Goal: Task Accomplishment & Management: Manage account settings

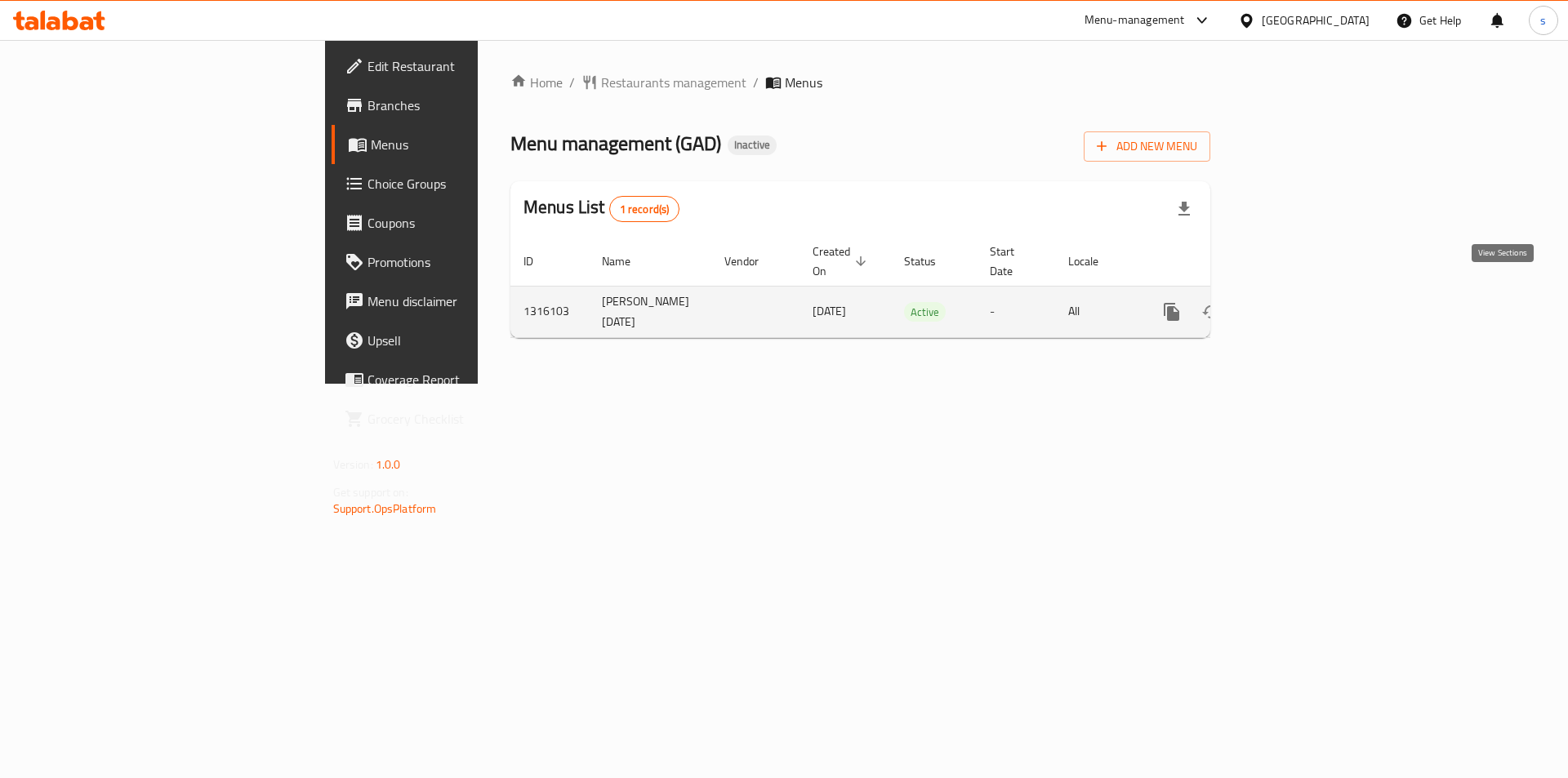
click at [1299, 302] on icon "enhanced table" at bounding box center [1289, 312] width 19 height 19
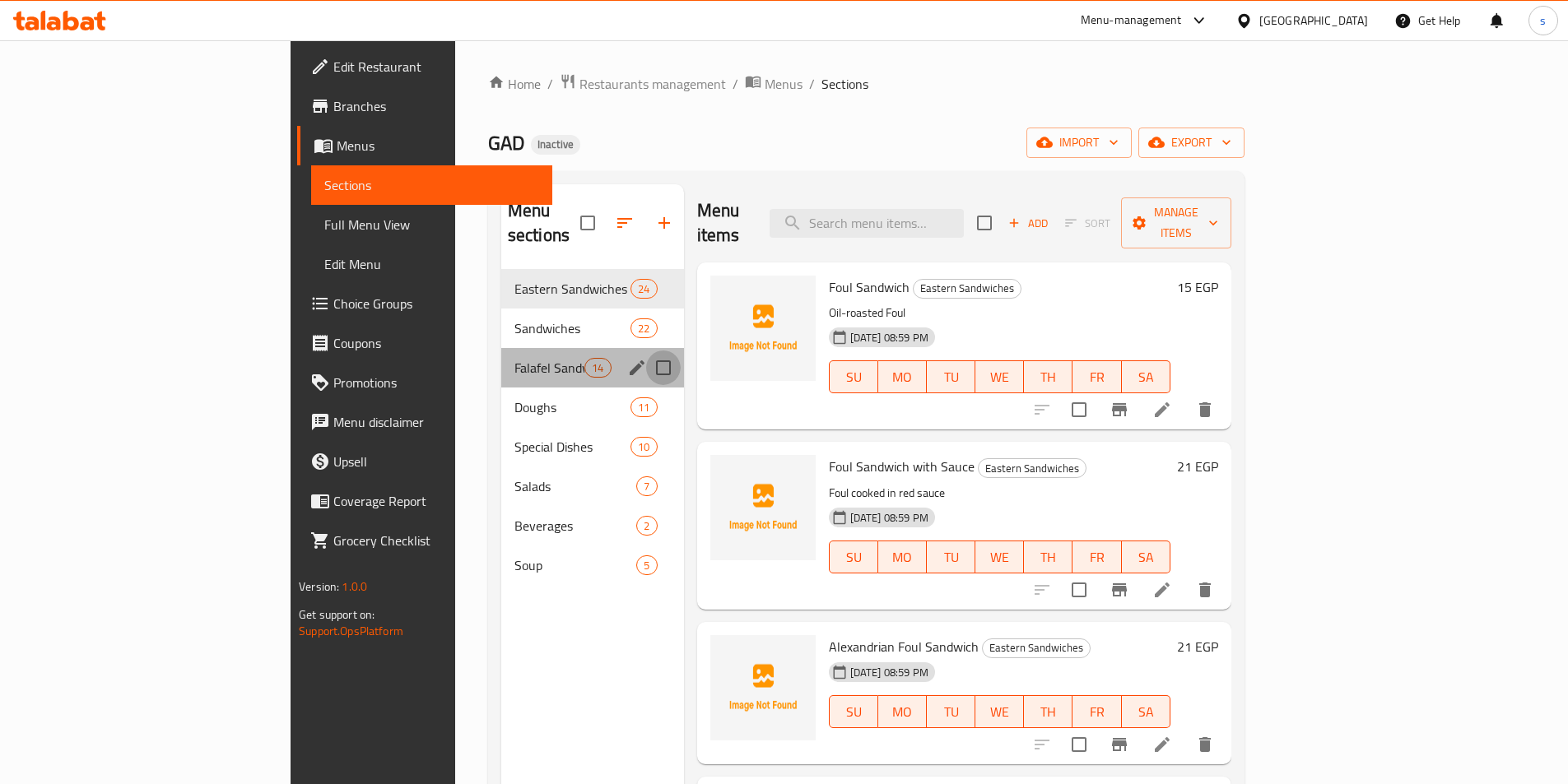
click at [646, 350] on input "Menu sections" at bounding box center [663, 367] width 35 height 35
checkbox input "true"
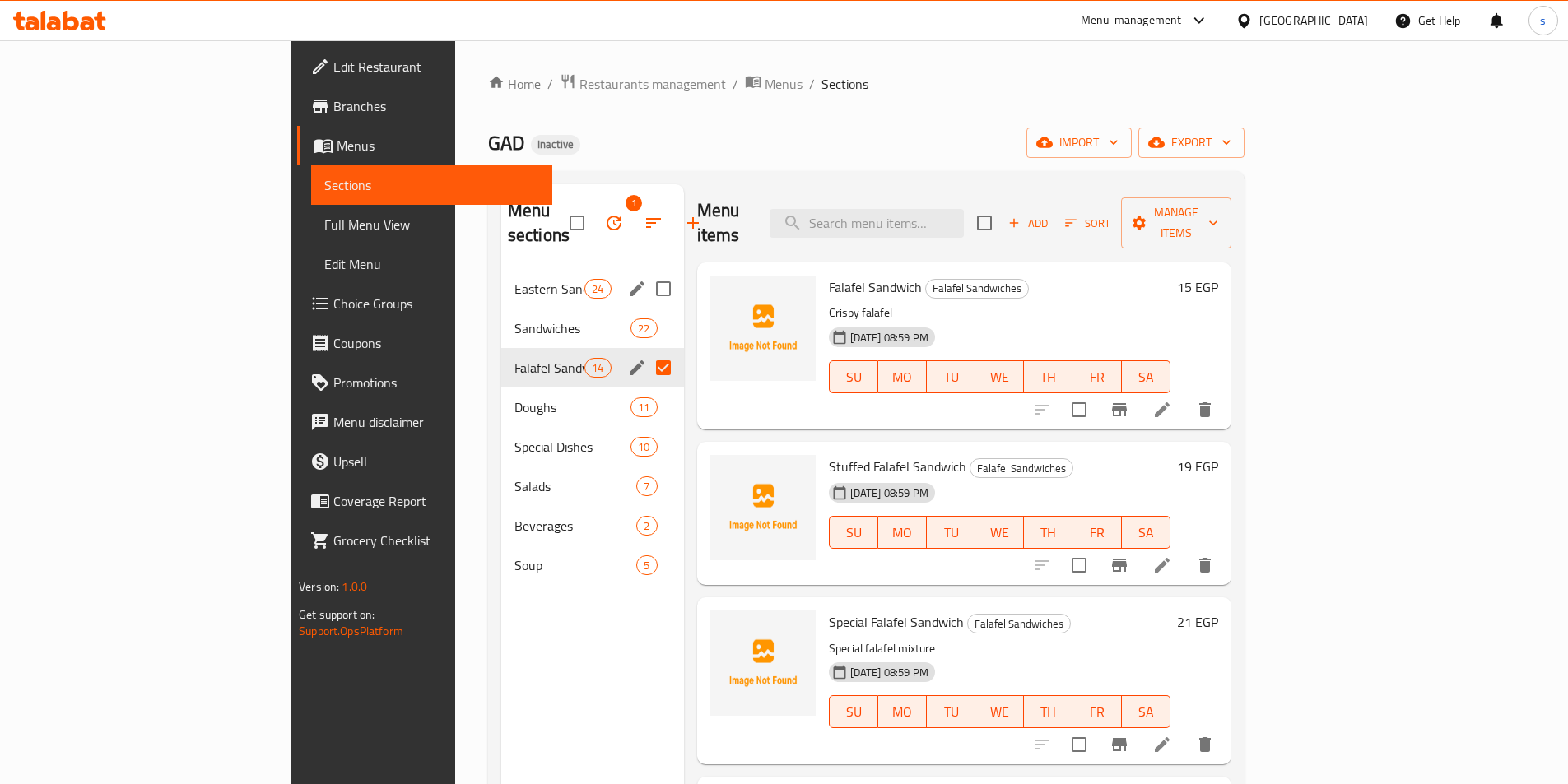
click at [646, 271] on input "Menu sections" at bounding box center [663, 288] width 35 height 35
checkbox input "true"
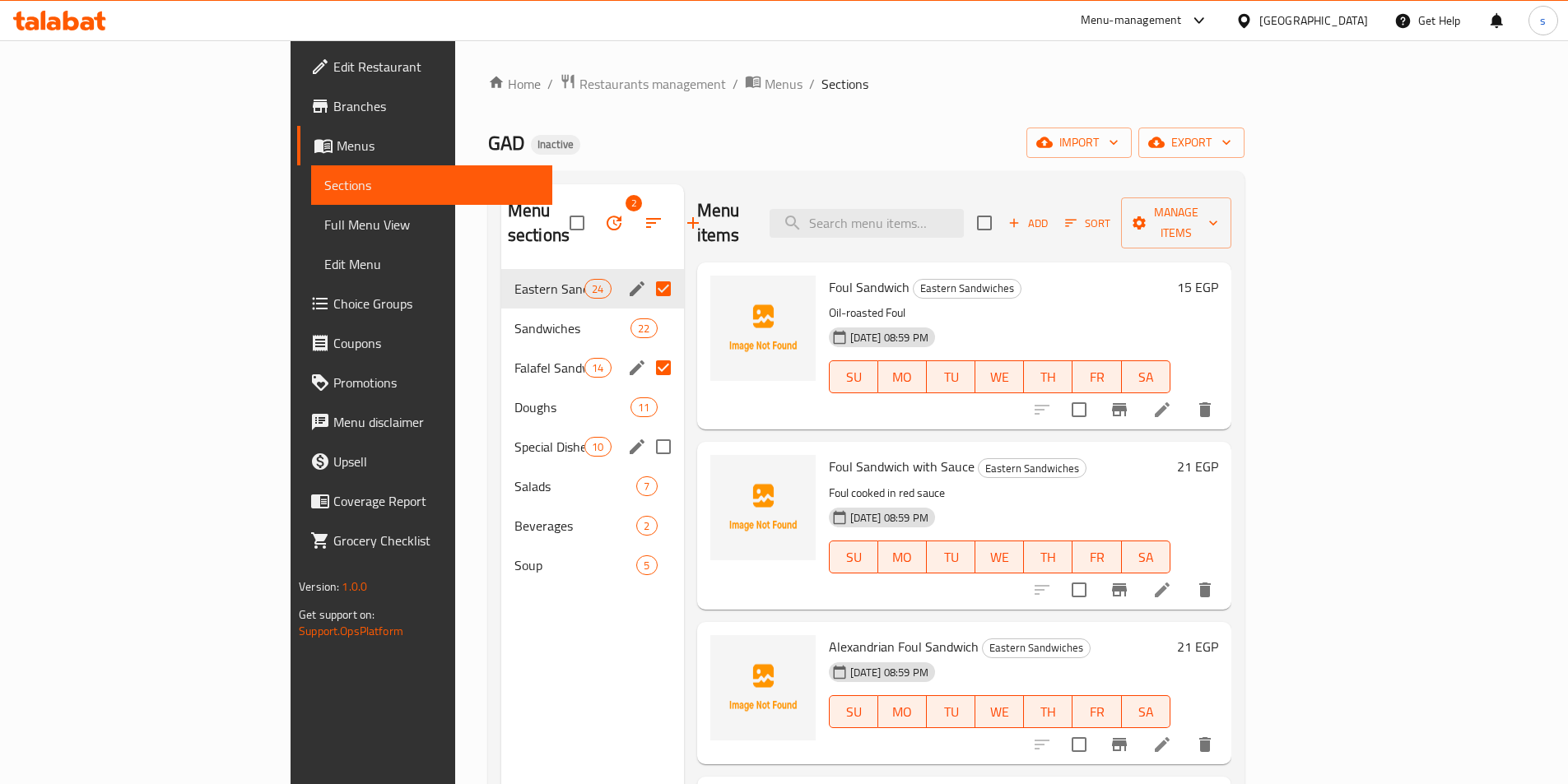
click at [646, 429] on input "Menu sections" at bounding box center [663, 446] width 35 height 35
checkbox input "true"
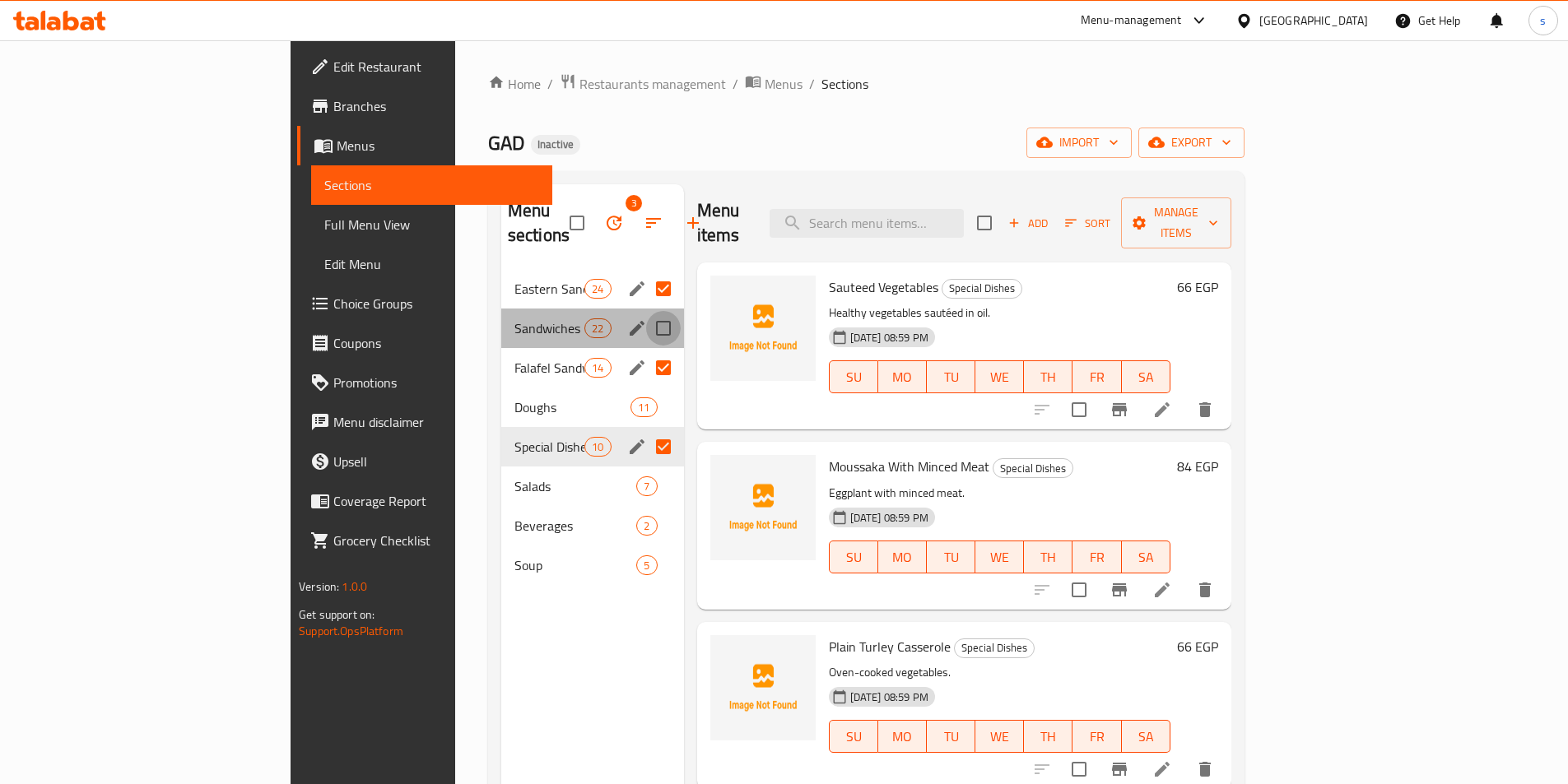
click at [646, 311] on input "Menu sections" at bounding box center [663, 328] width 35 height 35
checkbox input "true"
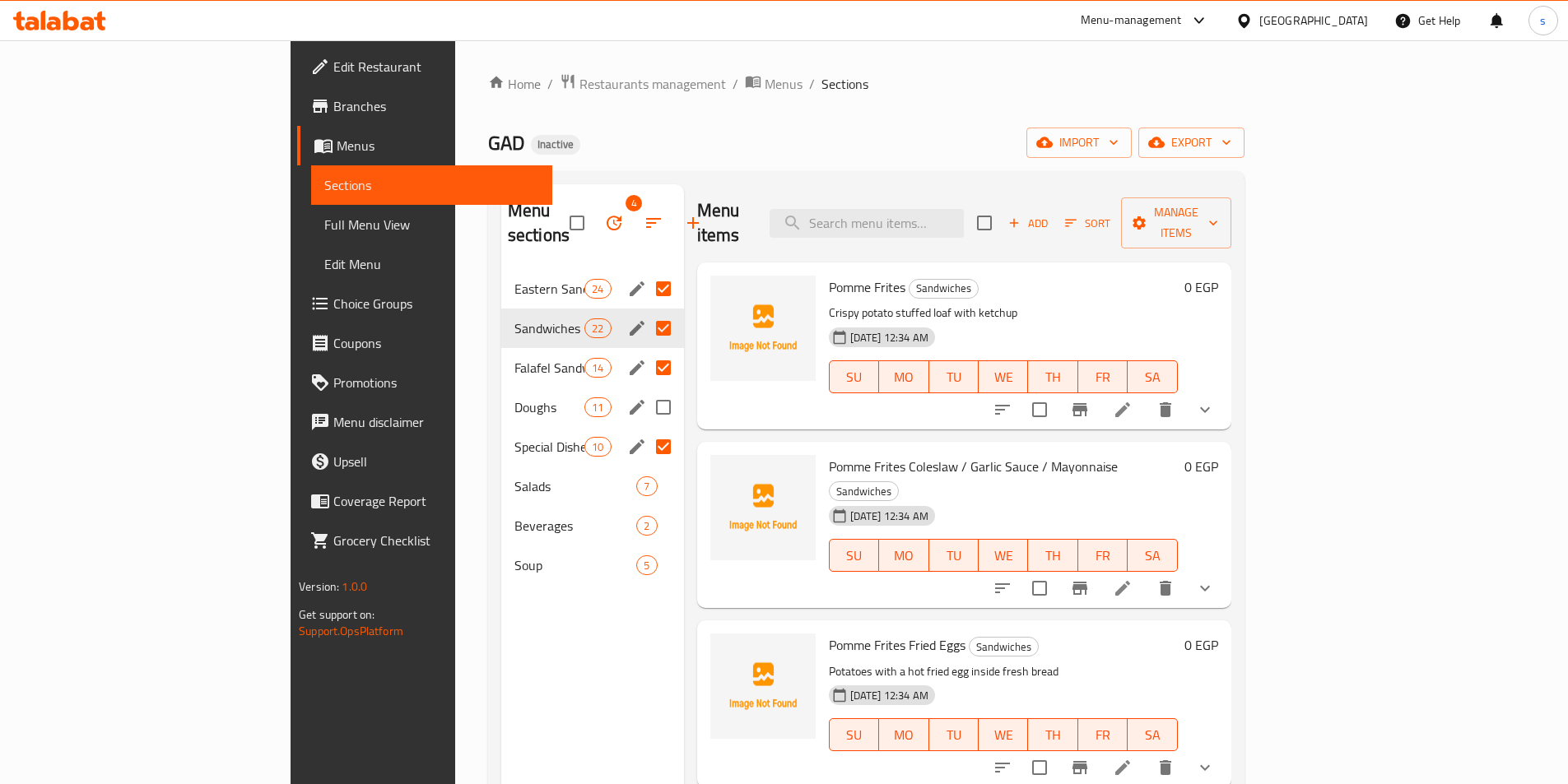
click at [501, 393] on div "Doughs 11" at bounding box center [592, 407] width 182 height 39
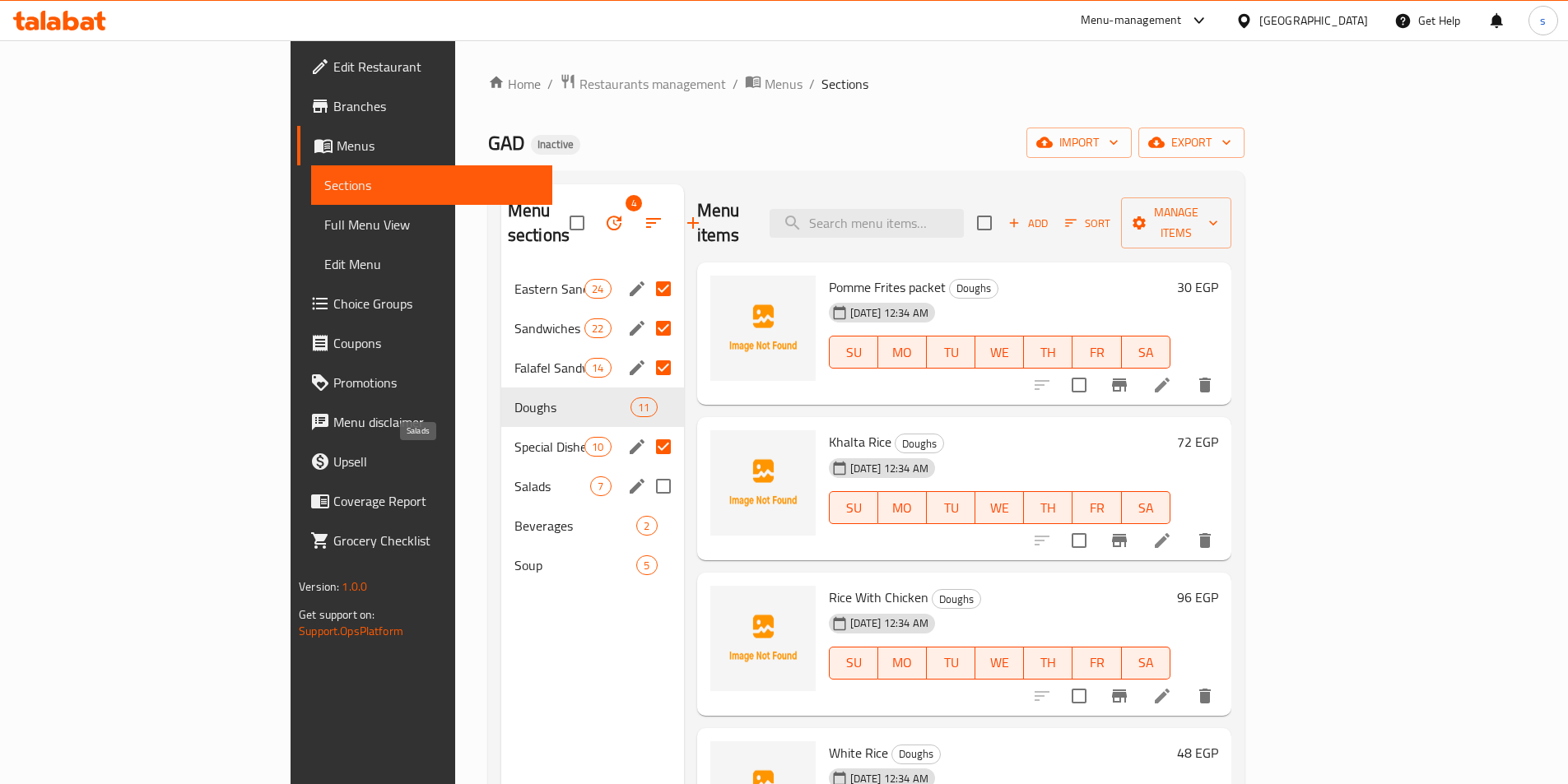
click at [514, 477] on span "Salads" at bounding box center [553, 486] width 77 height 20
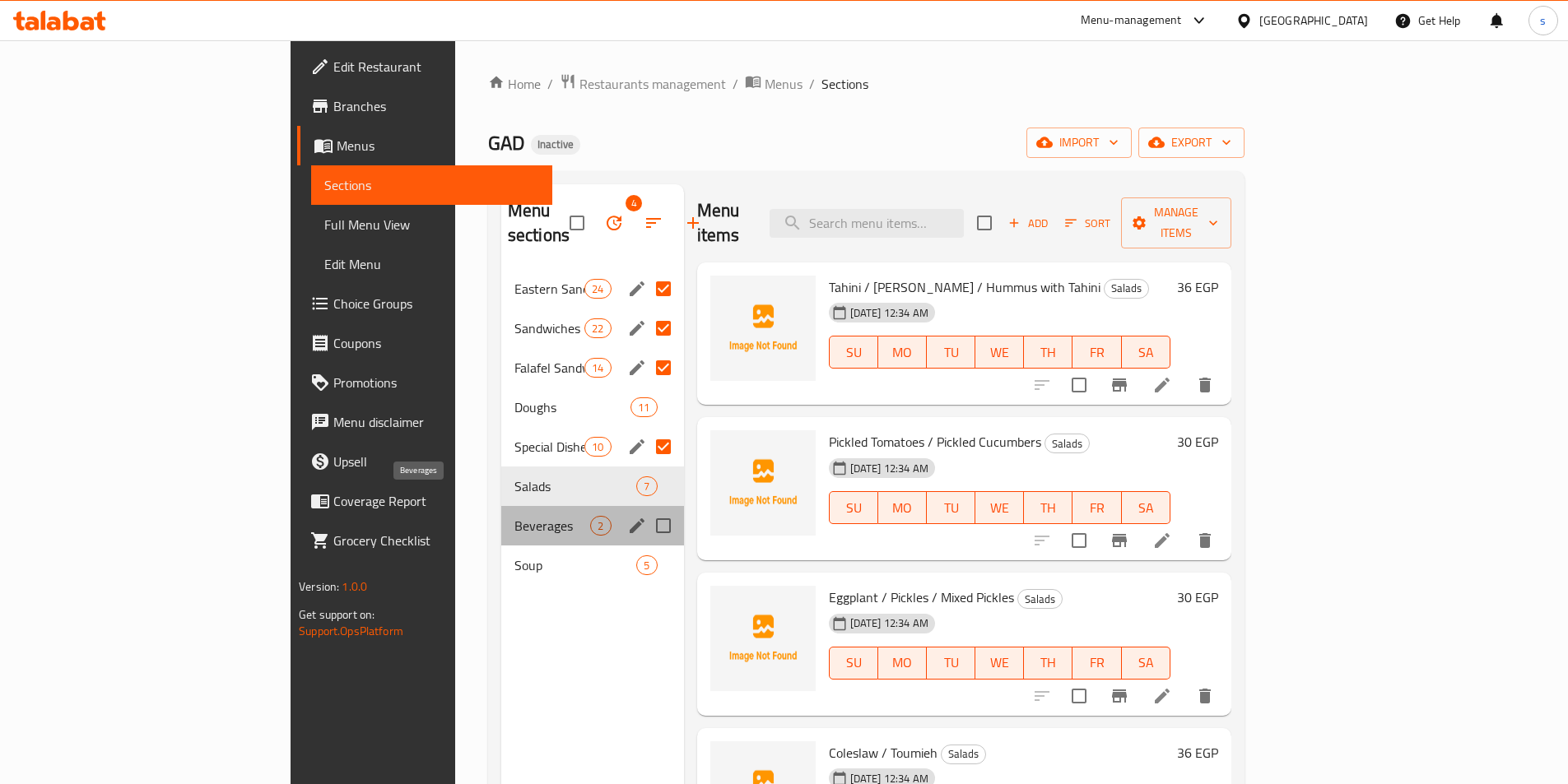
click at [514, 516] on span "Beverages" at bounding box center [553, 525] width 77 height 20
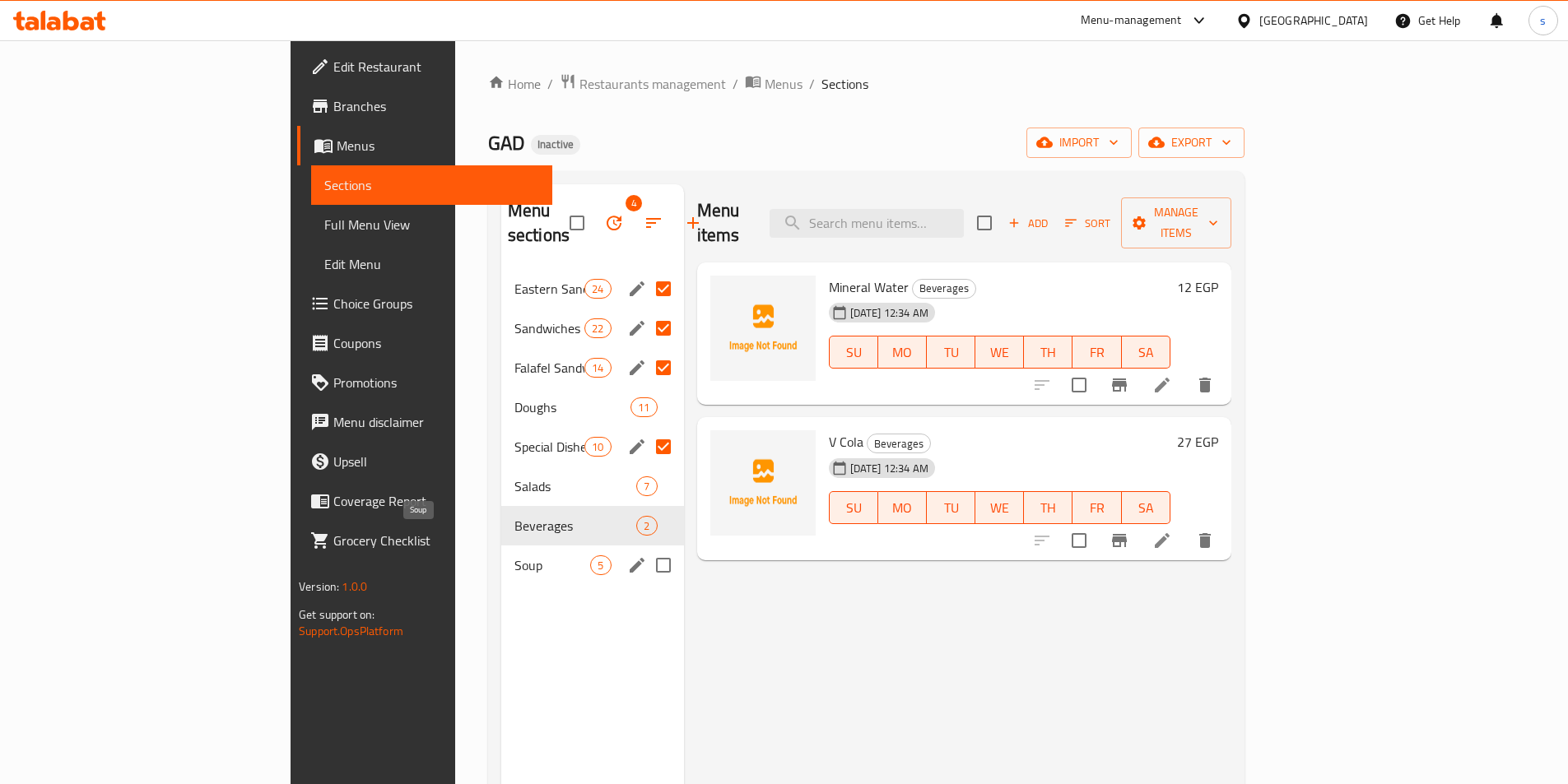
click at [514, 555] on span "Soup" at bounding box center [553, 564] width 77 height 20
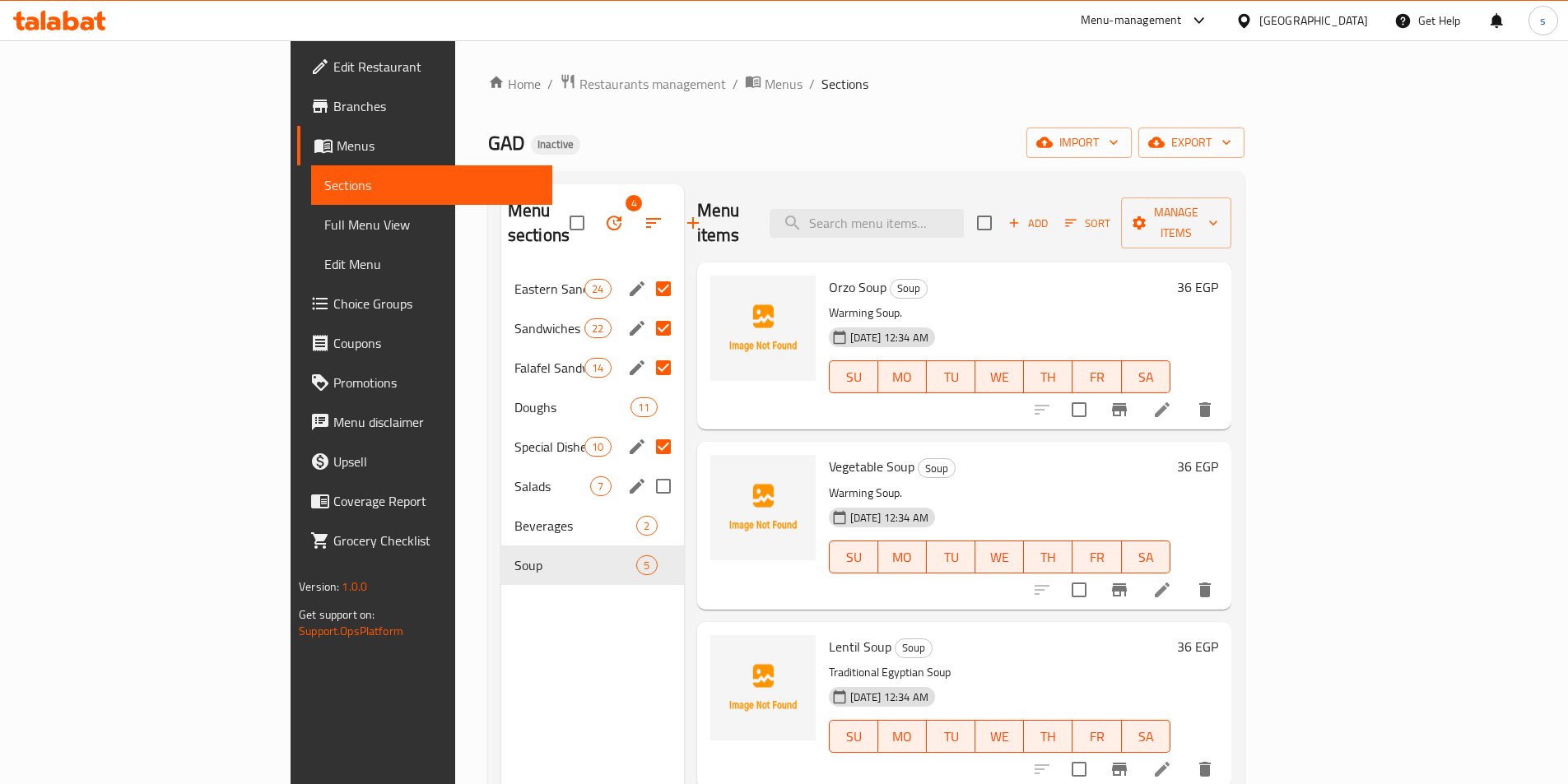
click at [514, 477] on span "Salads" at bounding box center [553, 486] width 77 height 20
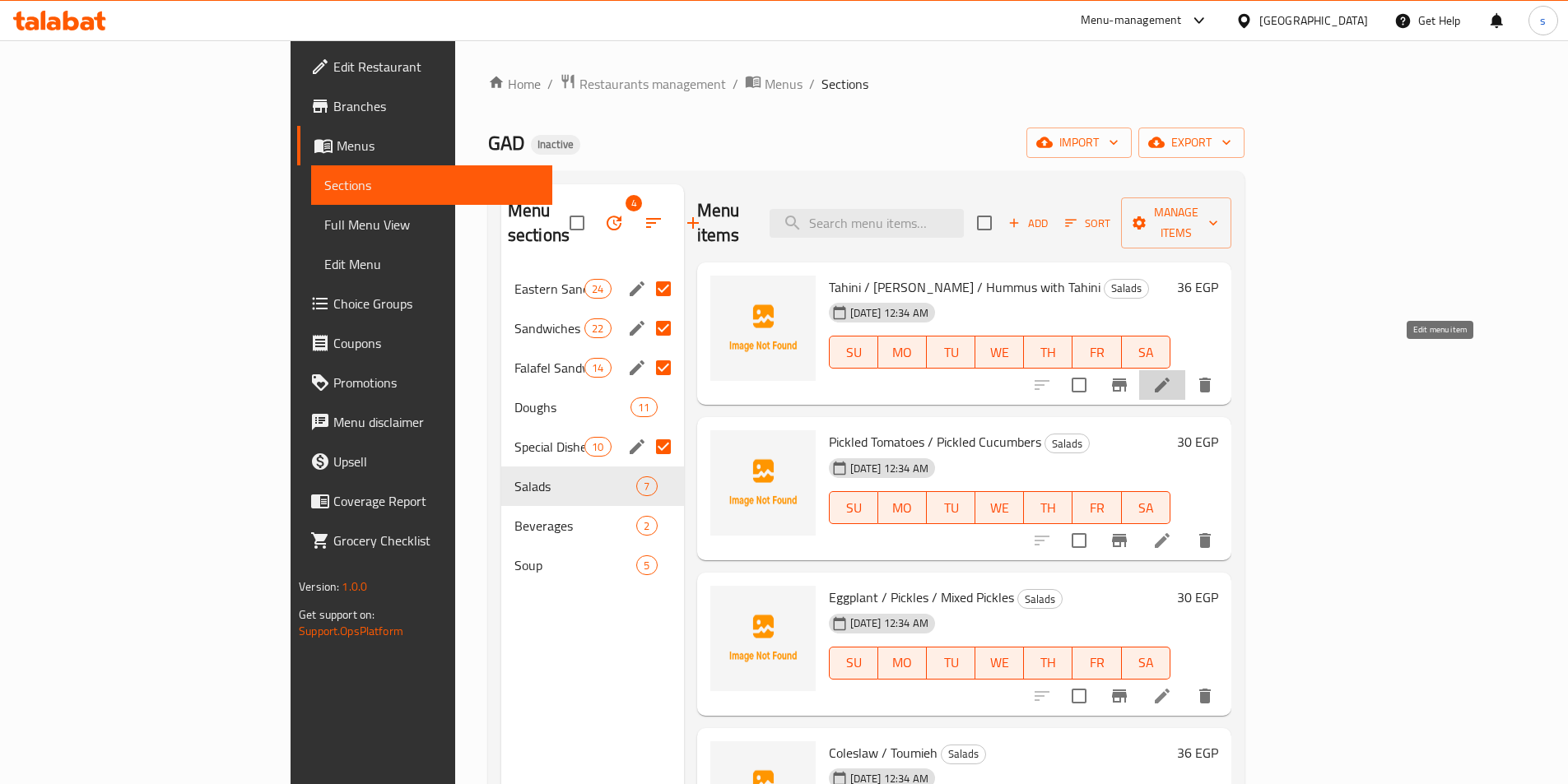
click at [1170, 378] on icon at bounding box center [1162, 385] width 15 height 15
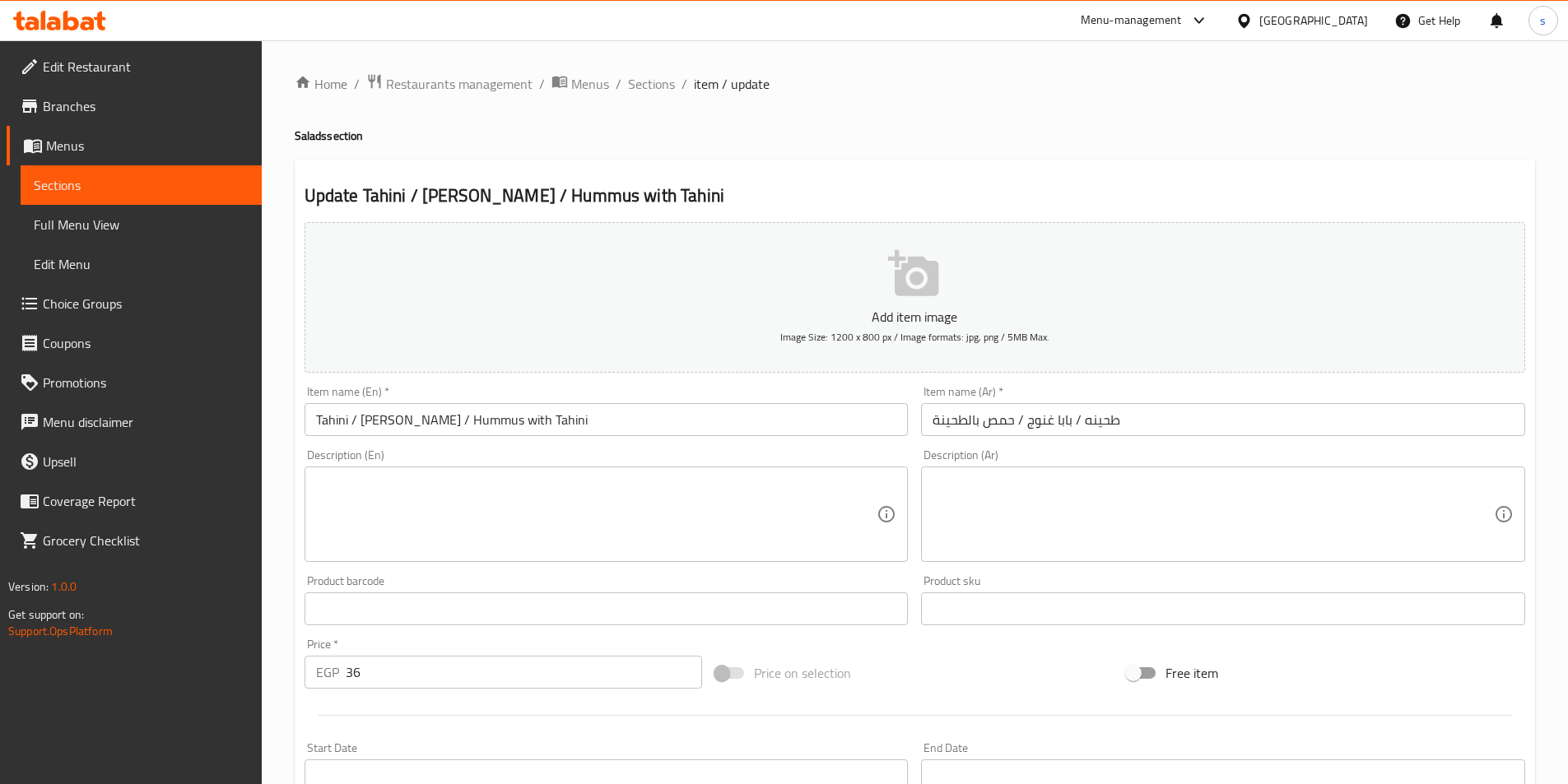
click at [116, 190] on span "Sections" at bounding box center [141, 184] width 215 height 20
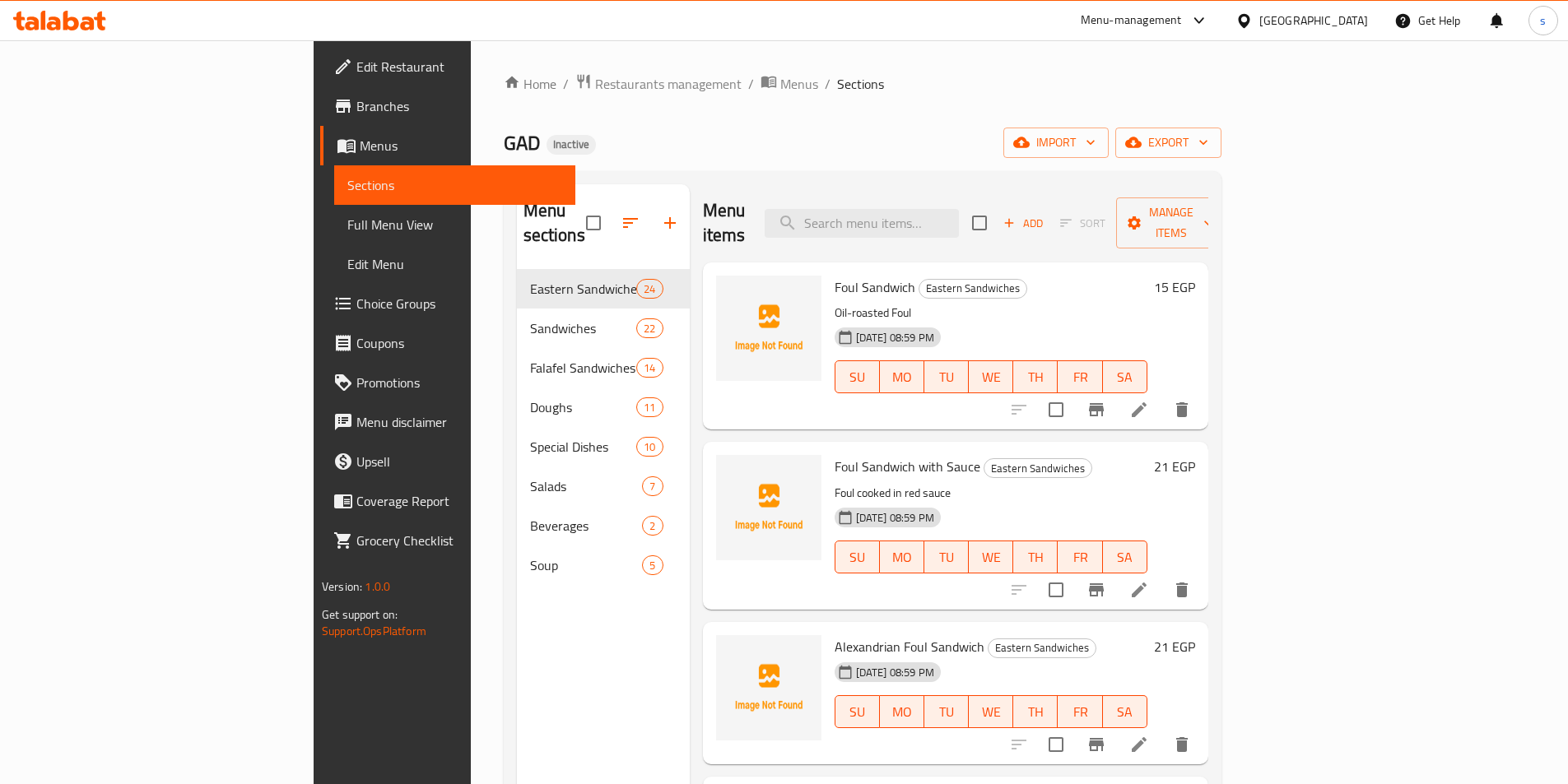
click at [360, 141] on span "Menus" at bounding box center [461, 145] width 203 height 20
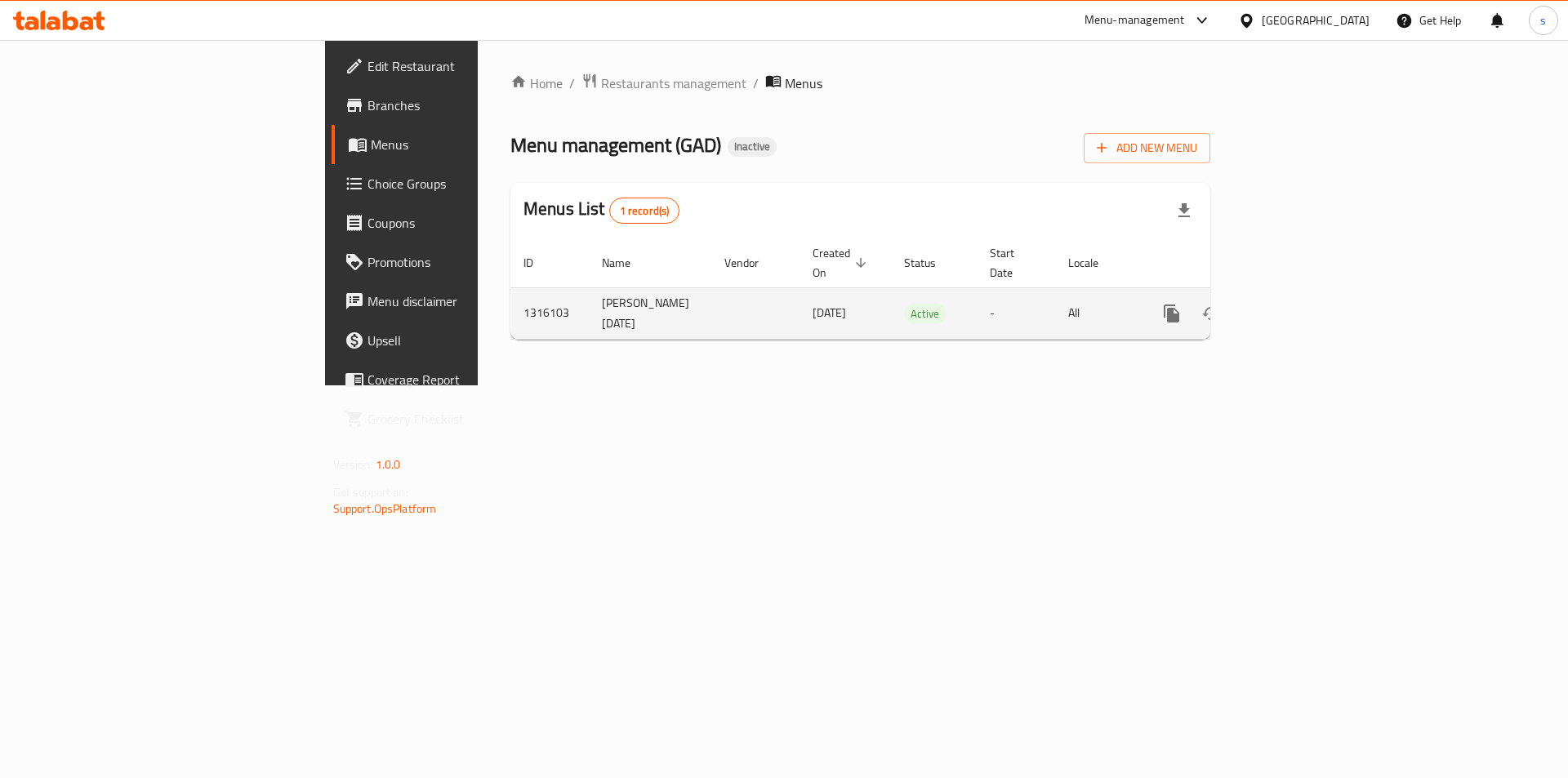
click at [1309, 298] on link "enhanced table" at bounding box center [1290, 313] width 39 height 39
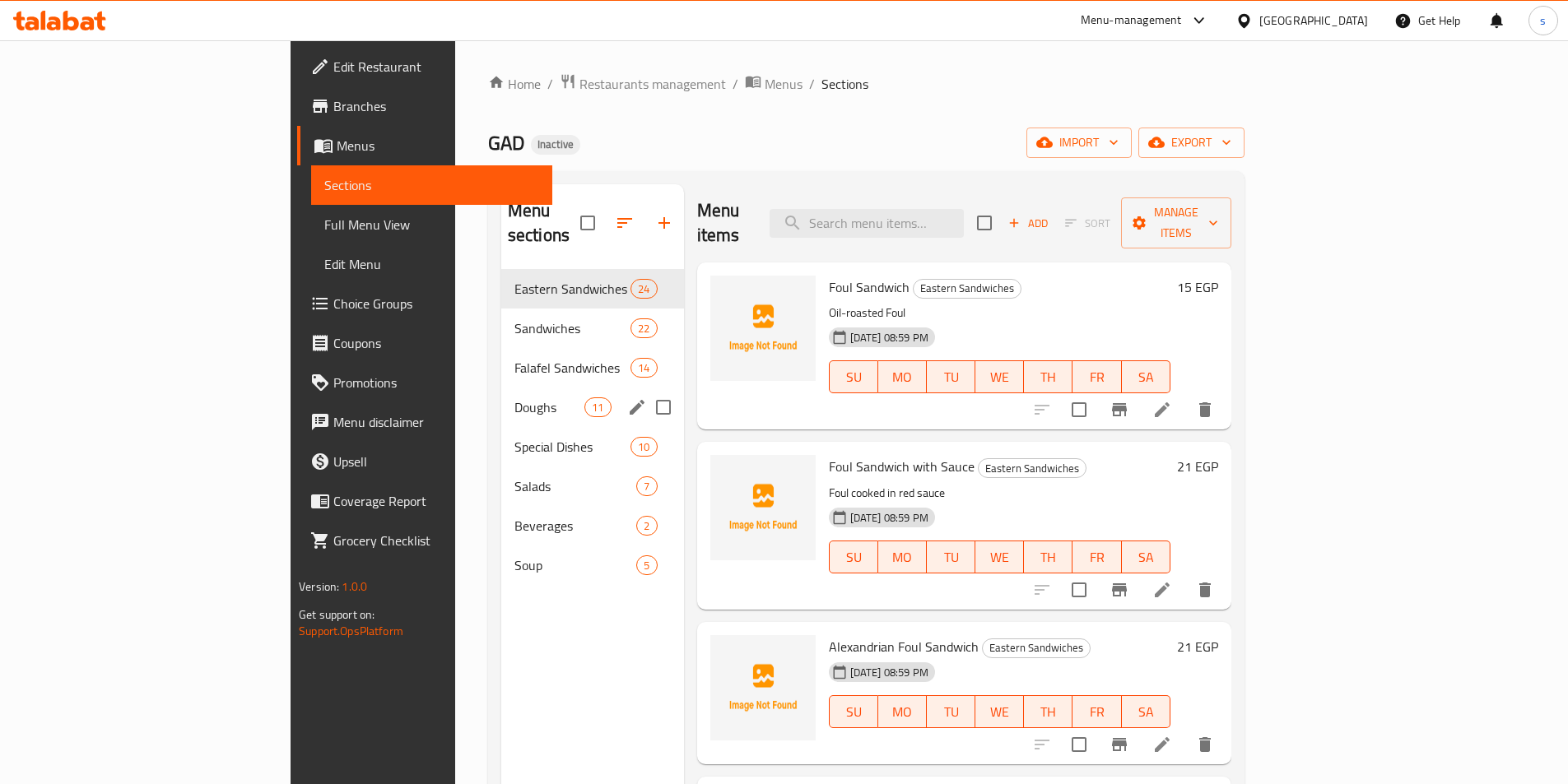
drag, startPoint x: 593, startPoint y: 380, endPoint x: 580, endPoint y: 380, distance: 13.0
click at [646, 390] on input "Menu sections" at bounding box center [663, 406] width 35 height 35
checkbox input "true"
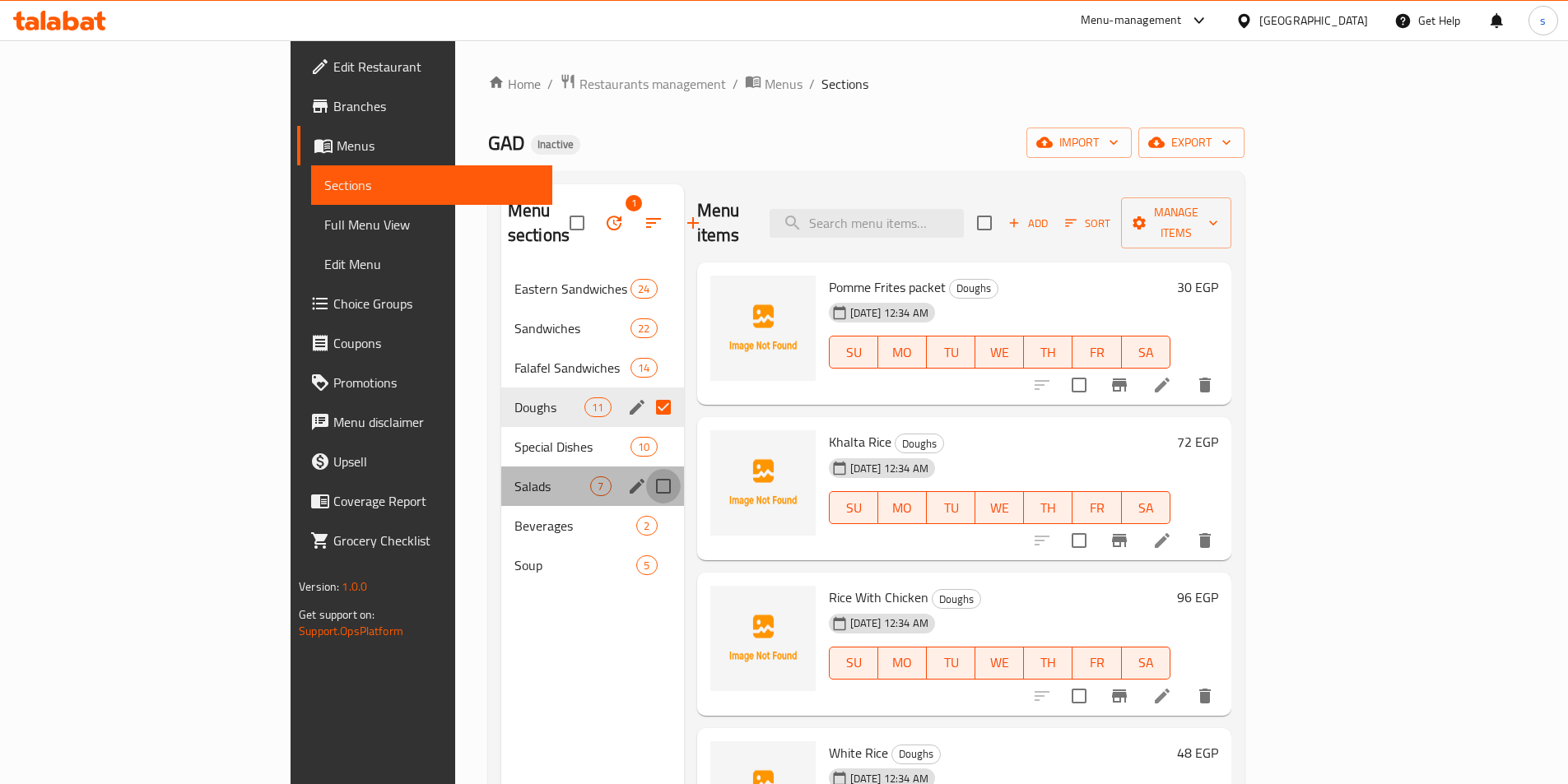
click at [646, 469] on input "Menu sections" at bounding box center [663, 486] width 35 height 35
checkbox input "true"
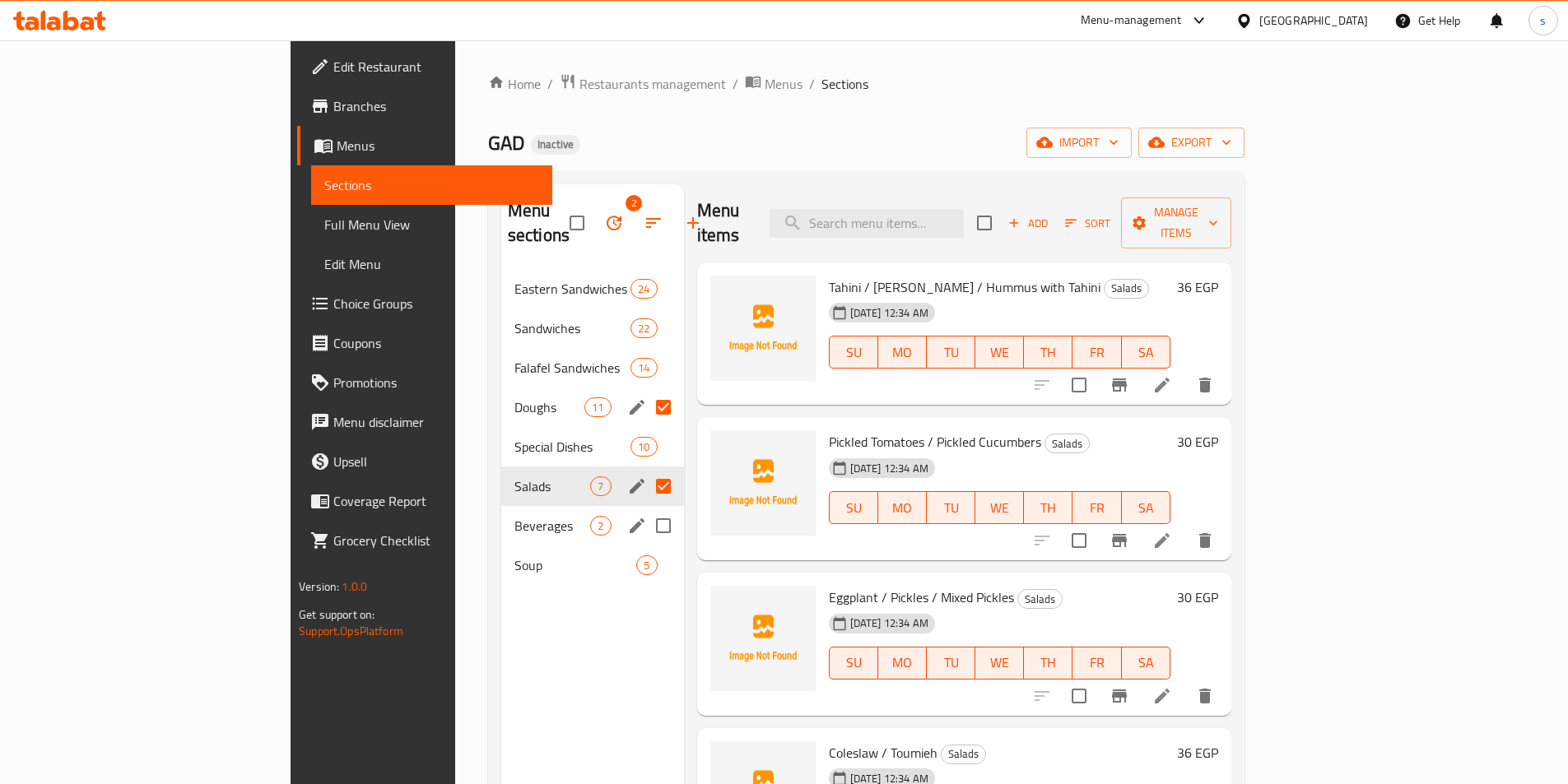
click at [646, 508] on input "Menu sections" at bounding box center [663, 525] width 35 height 35
checkbox input "true"
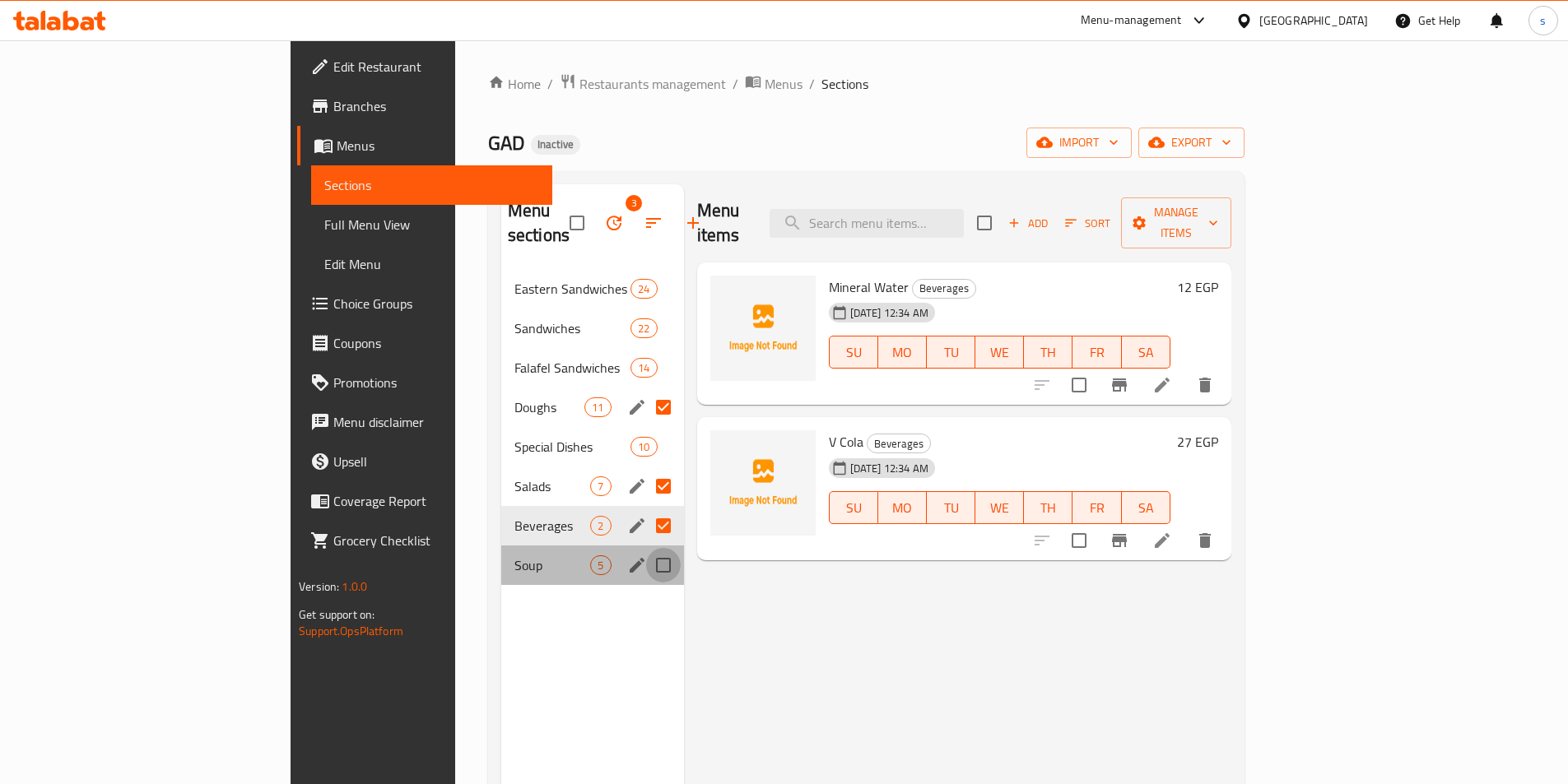
click at [646, 548] on input "Menu sections" at bounding box center [663, 564] width 35 height 35
checkbox input "true"
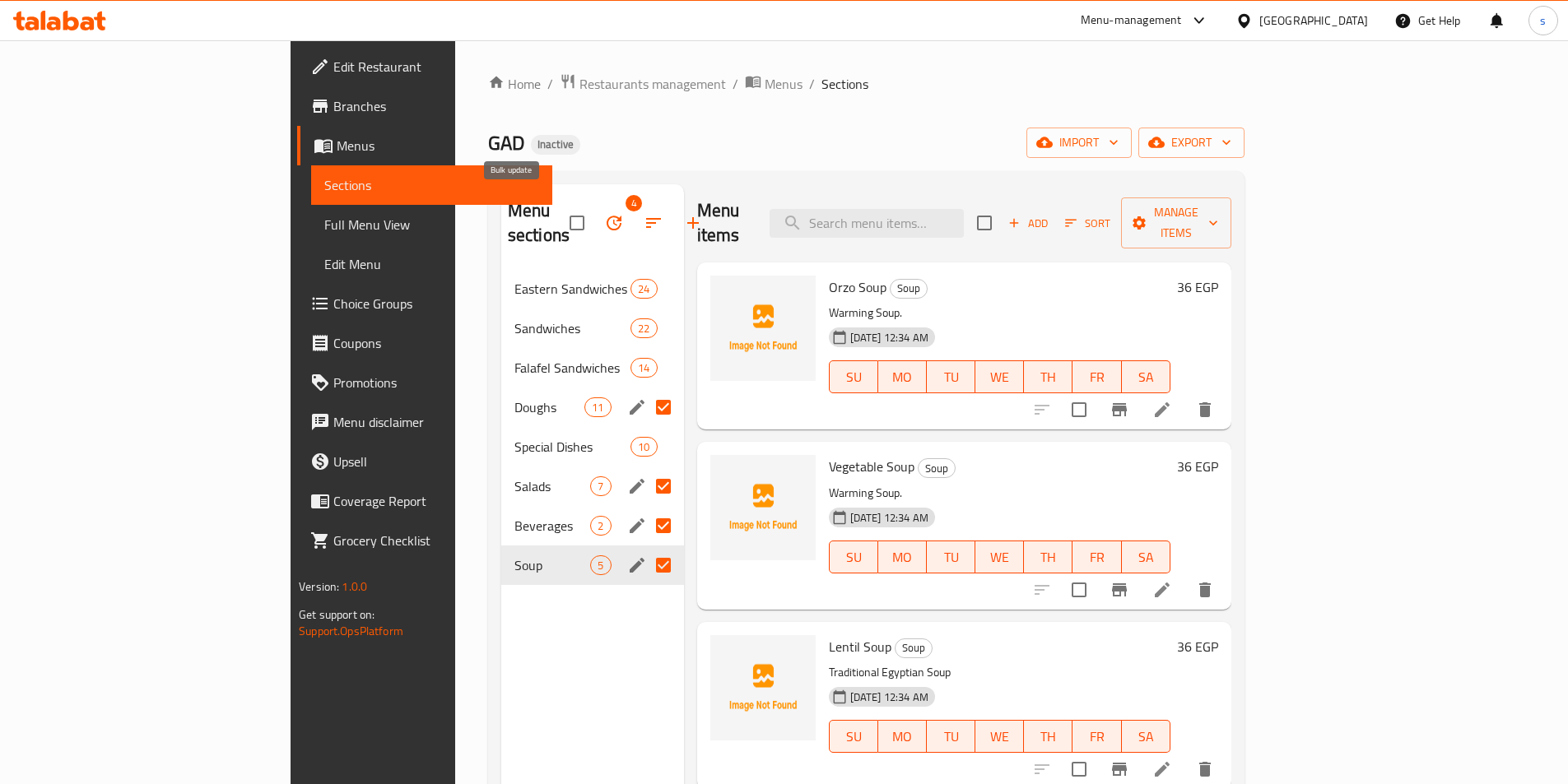
click at [607, 216] on icon "button" at bounding box center [614, 223] width 15 height 15
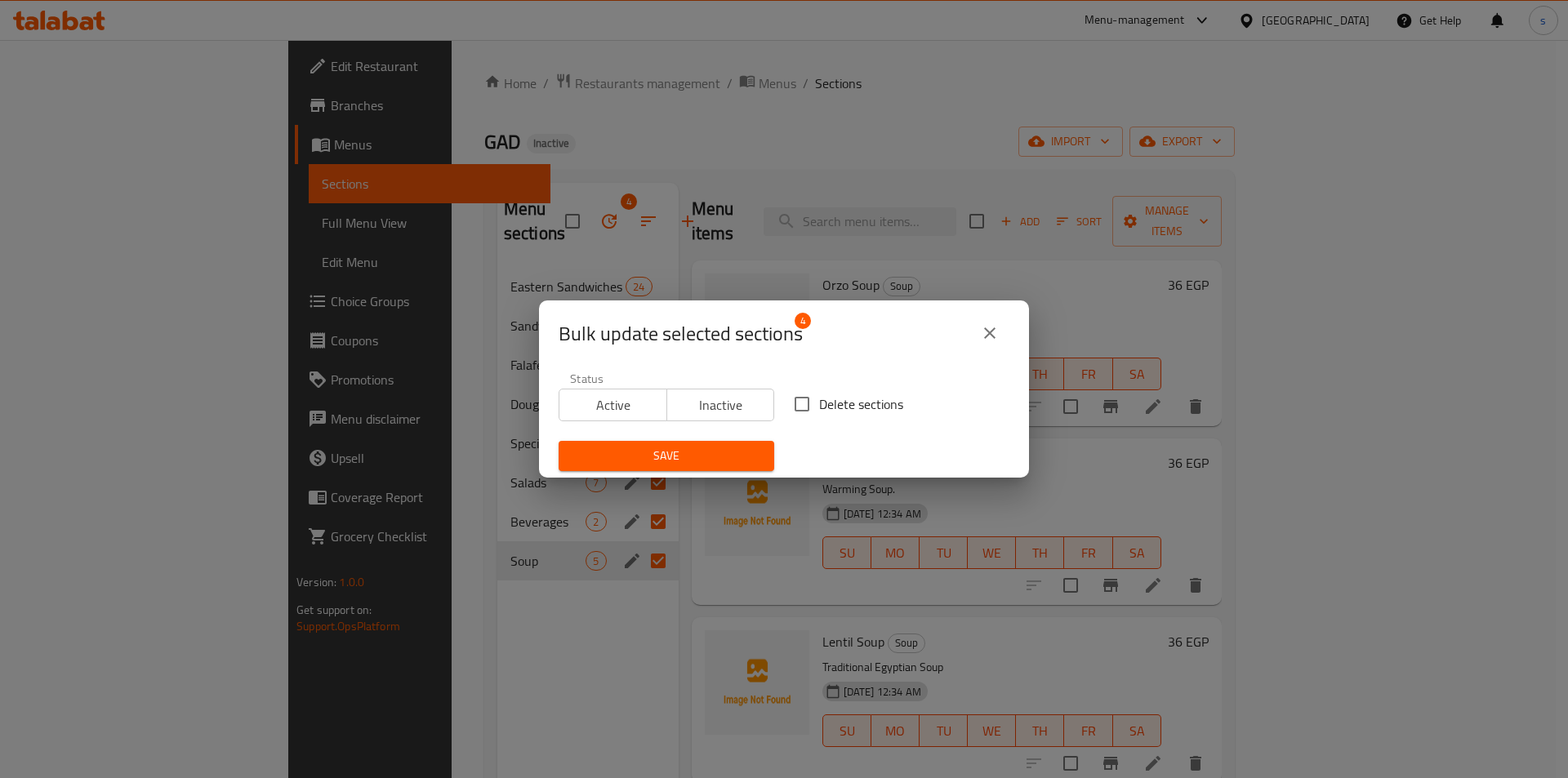
click at [801, 404] on input "Delete sections" at bounding box center [802, 403] width 34 height 34
checkbox input "true"
click at [706, 455] on span "Save" at bounding box center [666, 456] width 189 height 20
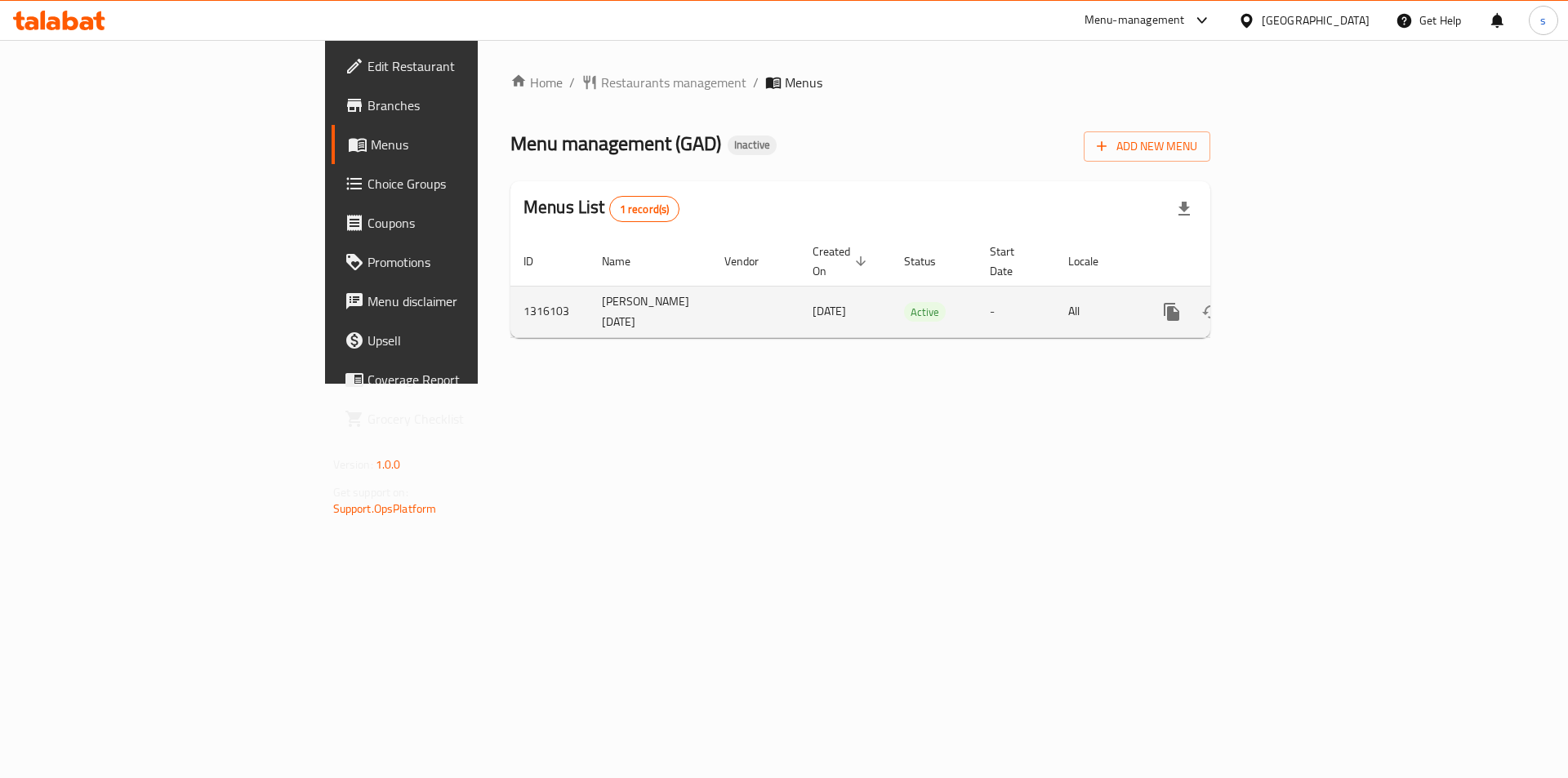
click at [1299, 302] on icon "enhanced table" at bounding box center [1289, 312] width 19 height 19
